Goal: Find specific page/section: Find specific page/section

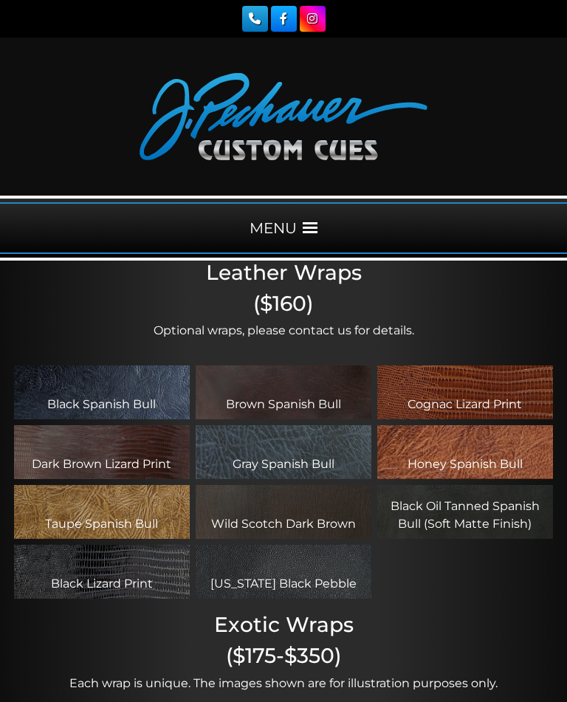
click at [101, 572] on div "Black Lizard Print" at bounding box center [102, 572] width 176 height 54
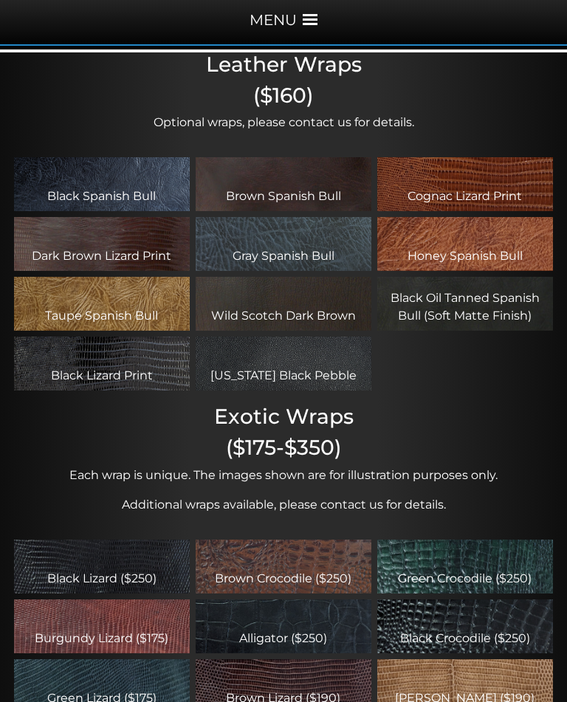
scroll to position [210, 0]
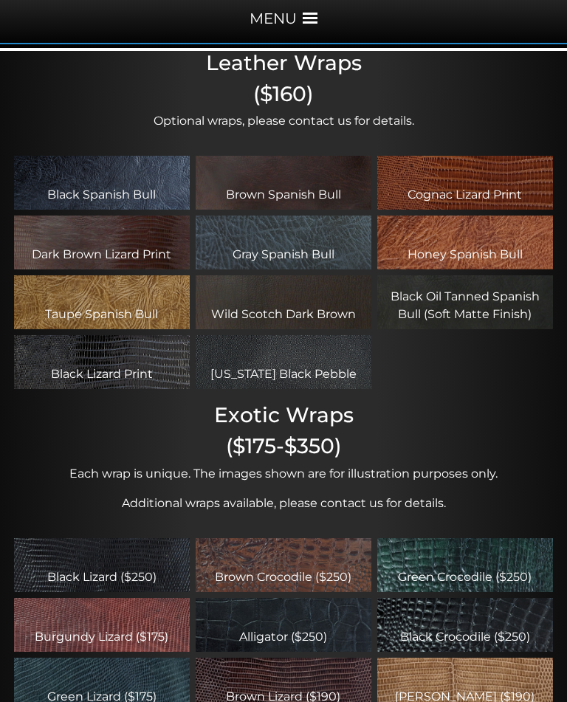
click at [83, 361] on div "Black Lizard Print" at bounding box center [102, 362] width 176 height 54
click at [83, 360] on div "Black Lizard Print" at bounding box center [102, 362] width 176 height 54
click at [91, 361] on div "Black Lizard Print" at bounding box center [102, 362] width 176 height 54
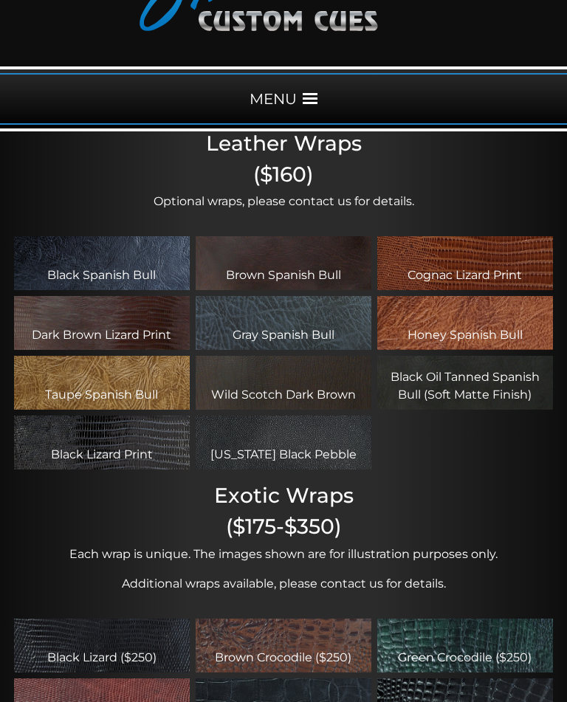
scroll to position [128, 0]
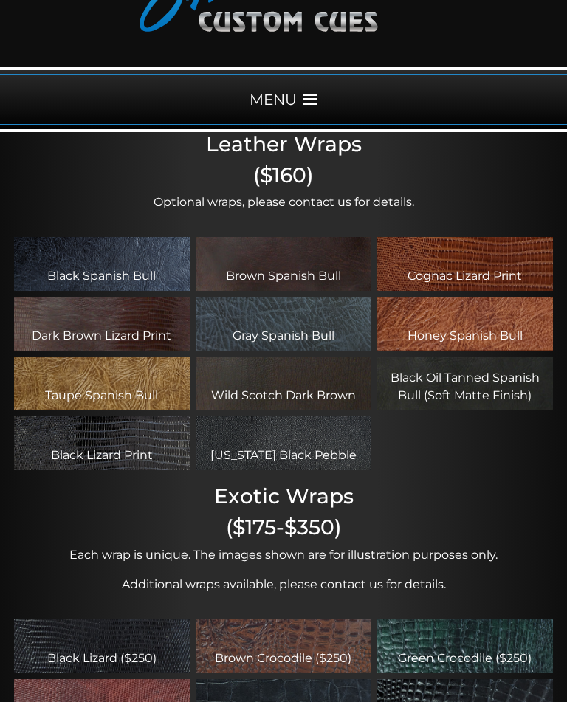
click at [79, 446] on div "Black Lizard Print" at bounding box center [102, 443] width 176 height 54
click at [97, 442] on div "Black Lizard Print" at bounding box center [102, 443] width 176 height 54
click at [95, 449] on div "Black Lizard Print" at bounding box center [102, 443] width 176 height 54
click at [93, 449] on div "Black Lizard Print" at bounding box center [102, 443] width 176 height 54
click at [239, 142] on h2 "Leather Wraps" at bounding box center [283, 144] width 567 height 25
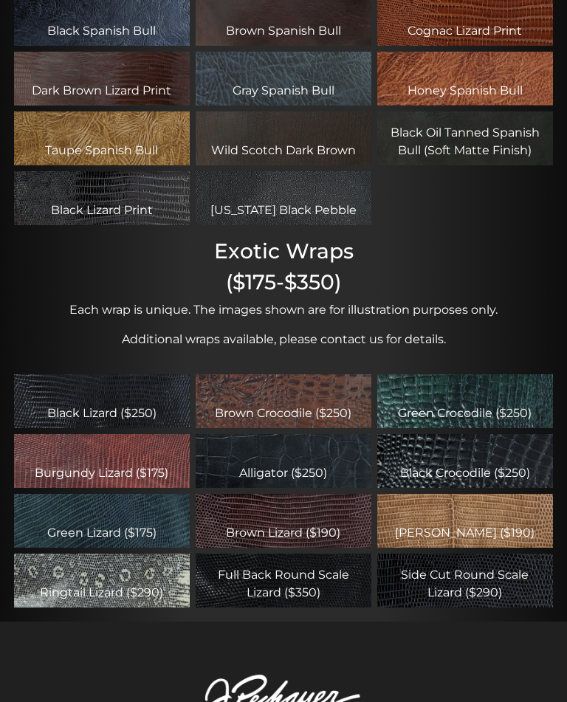
scroll to position [373, 0]
click at [76, 414] on div "Black Lizard ($250)" at bounding box center [102, 402] width 176 height 54
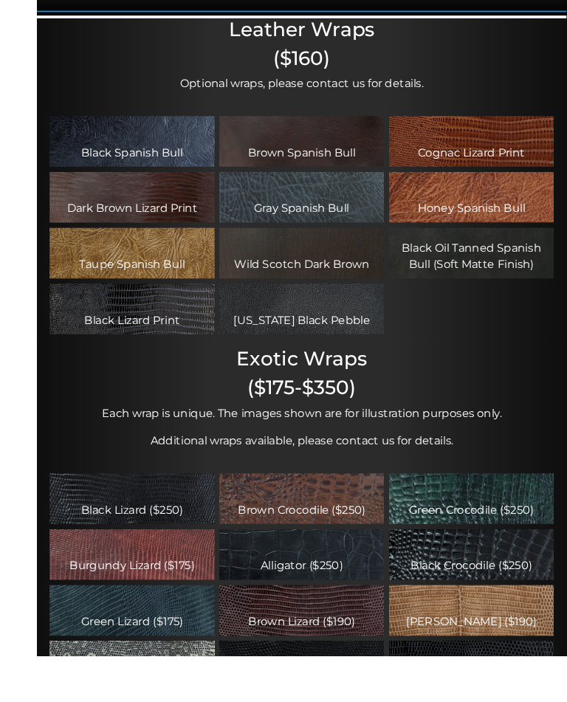
scroll to position [373, 0]
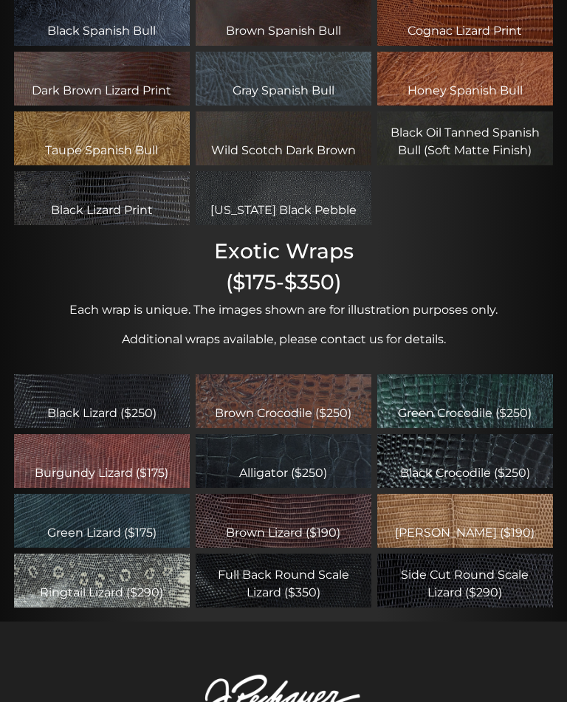
click at [97, 199] on div "Black Lizard Print" at bounding box center [102, 198] width 176 height 54
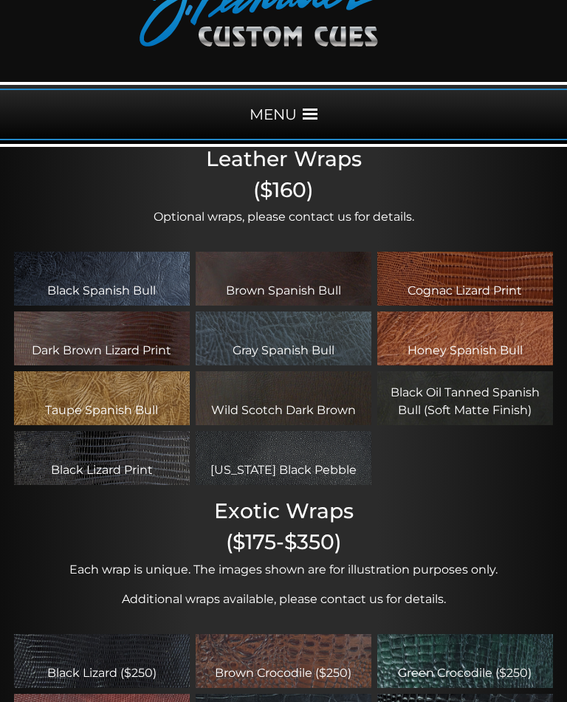
scroll to position [112, 0]
